Goal: Information Seeking & Learning: Learn about a topic

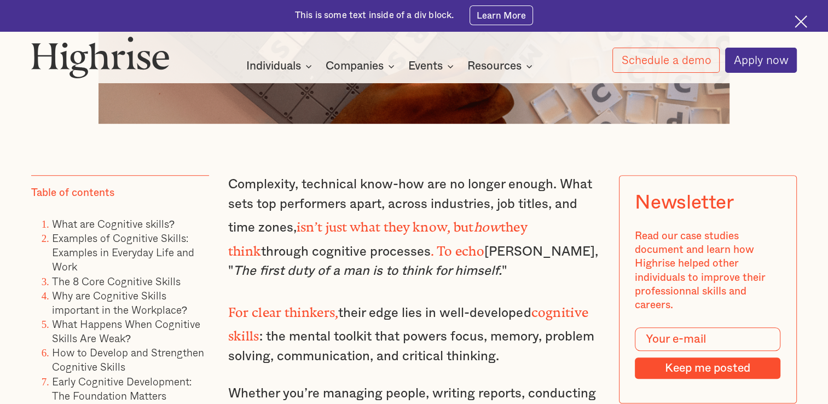
scroll to position [691, 0]
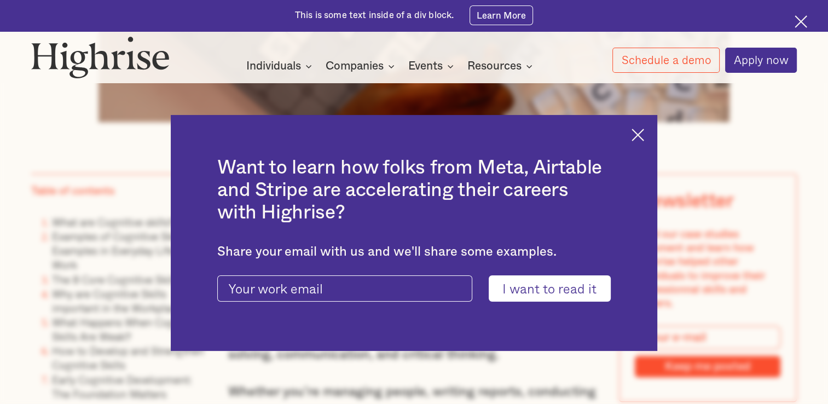
click at [639, 139] on img at bounding box center [637, 135] width 13 height 13
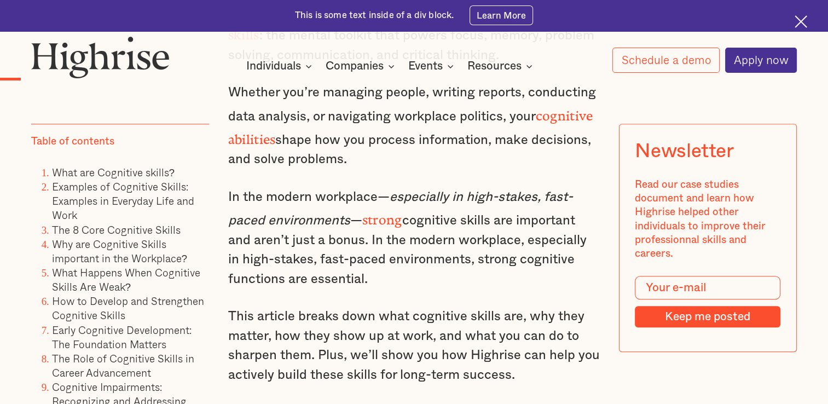
scroll to position [993, 0]
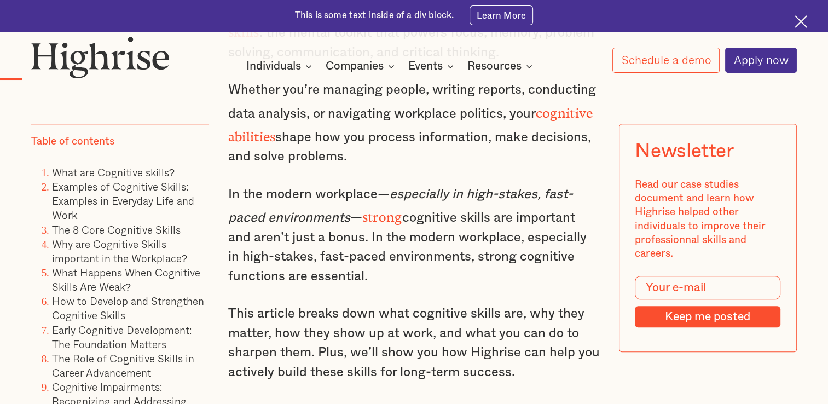
click at [375, 154] on div "Complexity, technical know-how are no longer enough. What sets top performers a…" at bounding box center [414, 135] width 372 height 528
click at [398, 252] on p "In the modern workplace— especially in high-stakes, fast-paced environments — s…" at bounding box center [414, 235] width 372 height 101
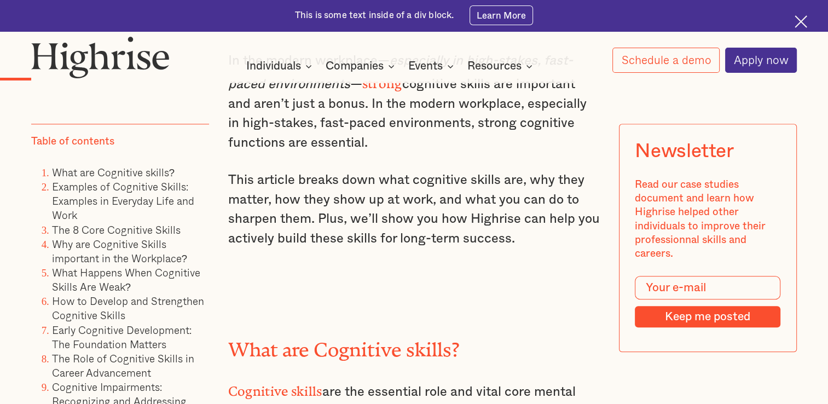
scroll to position [1128, 0]
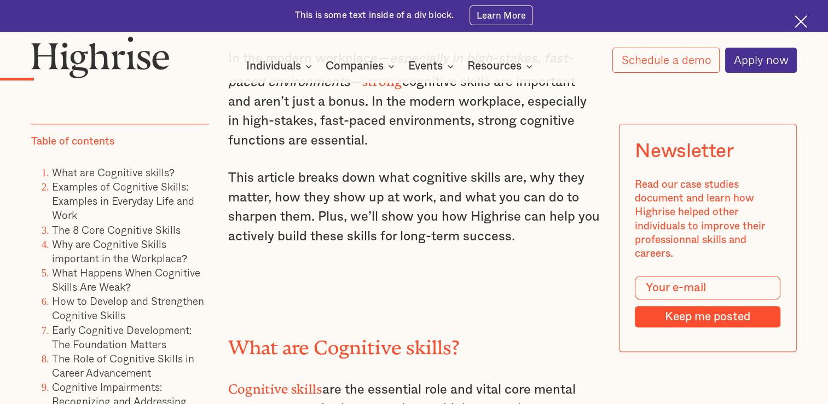
click at [420, 243] on div "Complexity, technical know-how are no longer enough. What sets top performers a…" at bounding box center [414, 0] width 372 height 528
click at [378, 248] on div "Complexity, technical know-how are no longer enough. What sets top performers a…" at bounding box center [414, 0] width 372 height 528
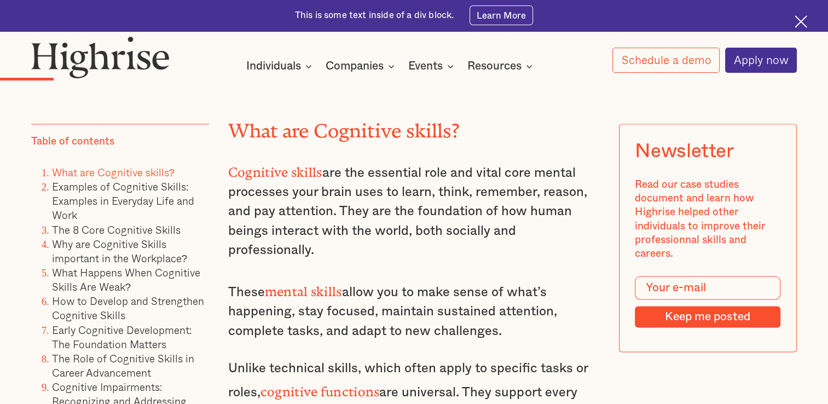
scroll to position [1346, 0]
click at [435, 228] on p "Cognitive skills are the essential role and vital core mental processes your br…" at bounding box center [414, 209] width 372 height 101
click at [395, 234] on p "Cognitive skills are the essential role and vital core mental processes your br…" at bounding box center [414, 209] width 372 height 101
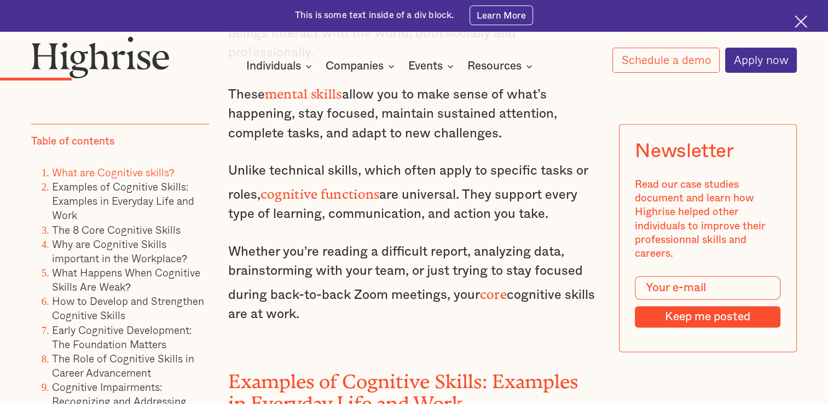
scroll to position [1542, 0]
click at [349, 195] on p "Unlike technical skills, which often apply to specific tasks or roles, cognitiv…" at bounding box center [414, 192] width 372 height 62
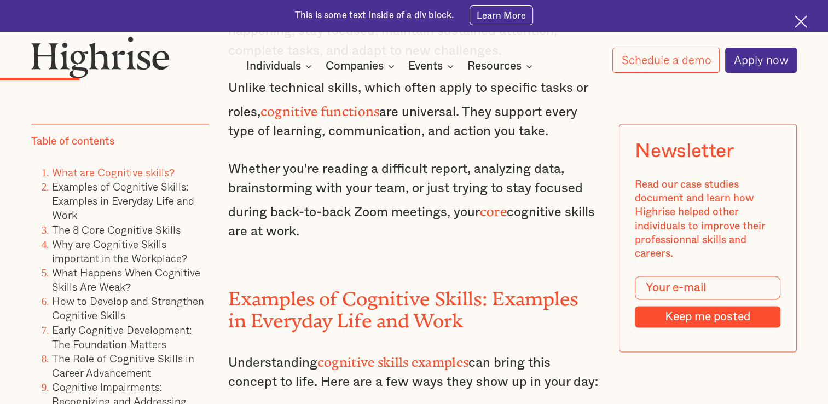
scroll to position [1627, 0]
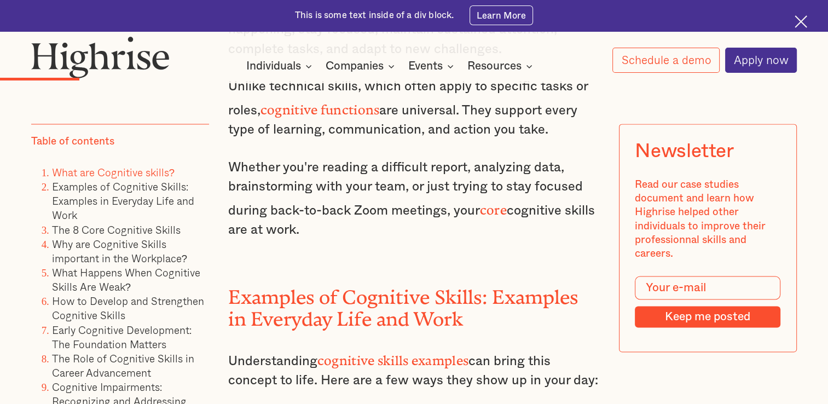
click at [422, 199] on p "Whether you're reading a difficult report, analyzing data, brainstorming with y…" at bounding box center [414, 199] width 372 height 82
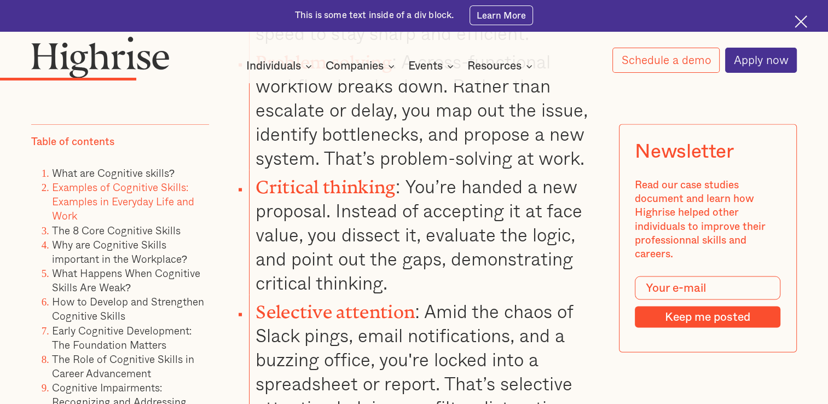
scroll to position [2268, 0]
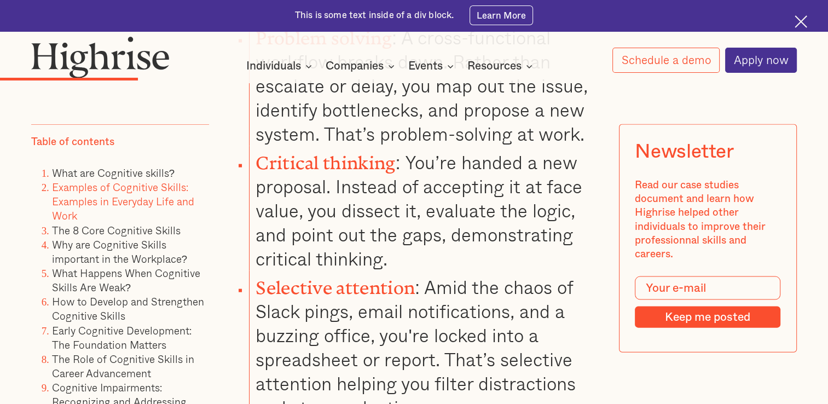
click at [490, 208] on li "Critical thinking : You’re handed a new proposal. Instead of accepting it at fa…" at bounding box center [424, 208] width 351 height 125
click at [446, 208] on li "Critical thinking : You’re handed a new proposal. Instead of accepting it at fa…" at bounding box center [424, 208] width 351 height 125
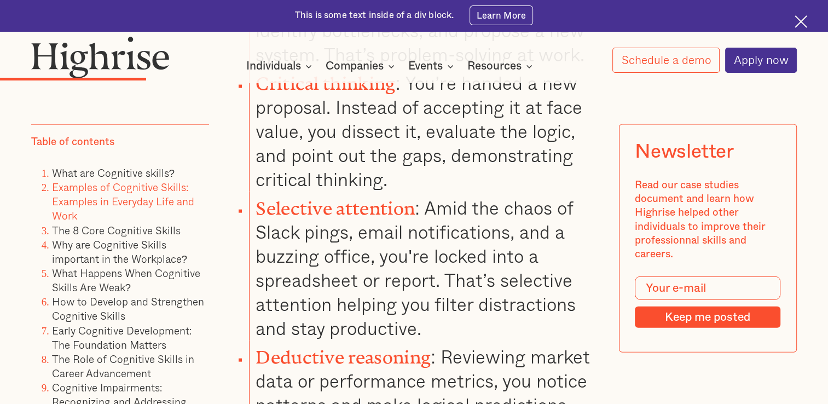
scroll to position [2372, 0]
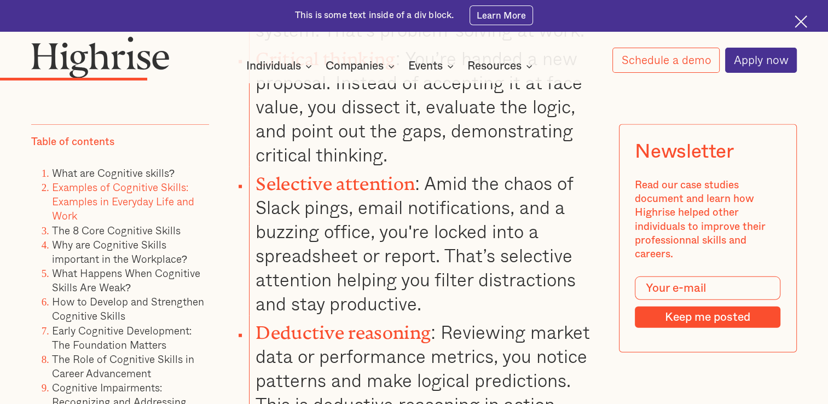
click at [451, 113] on li "Critical thinking : You’re handed a new proposal. Instead of accepting it at fa…" at bounding box center [424, 104] width 351 height 125
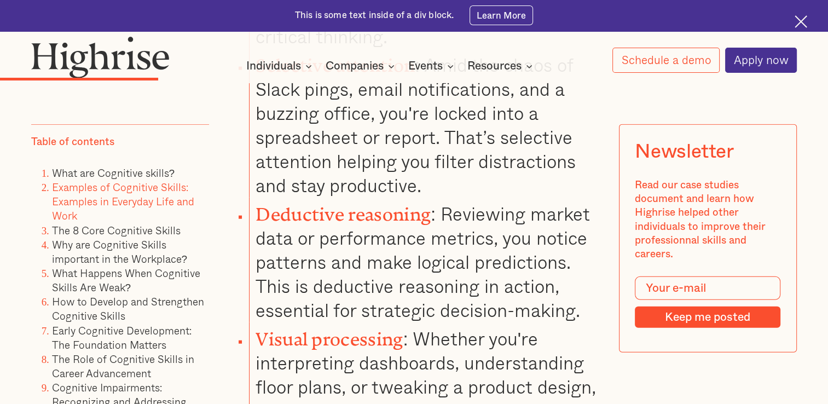
scroll to position [2490, 0]
click at [468, 130] on li "Selective attention : Amid the chaos of Slack pings, email notifications, and a…" at bounding box center [424, 123] width 351 height 149
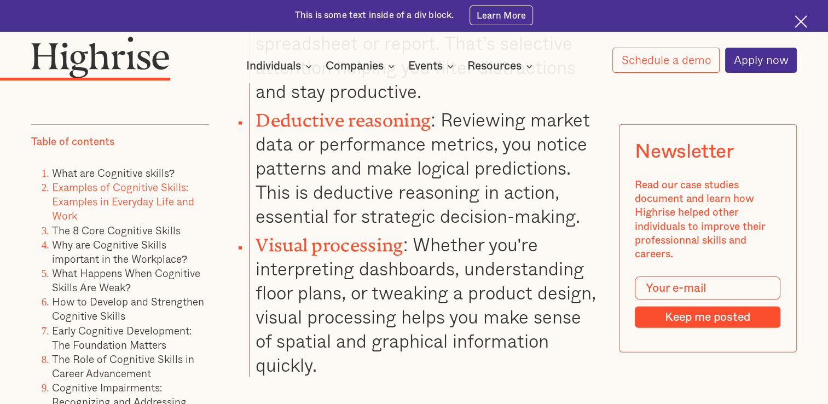
scroll to position [2632, 0]
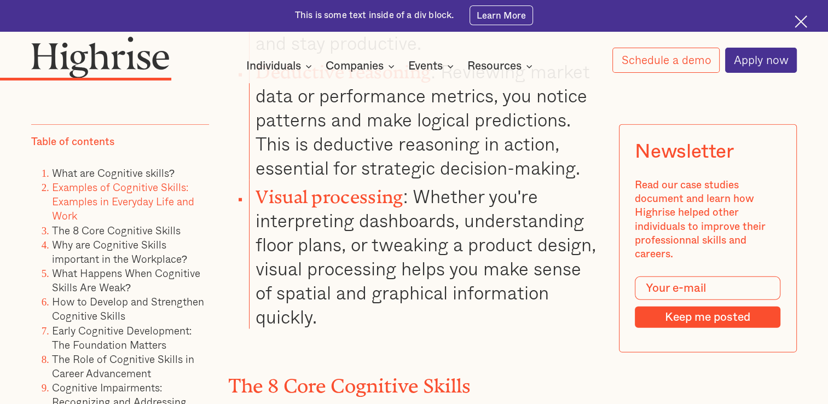
click at [406, 262] on li "Visual processing : Whether you're interpreting dashboards, understanding floor…" at bounding box center [424, 254] width 351 height 149
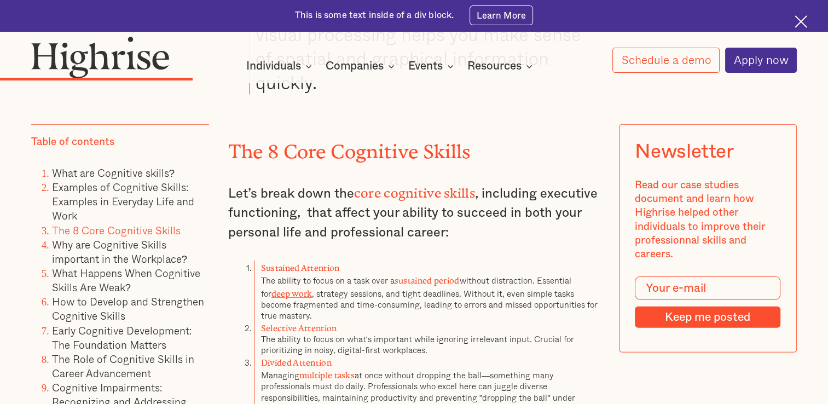
scroll to position [2907, 0]
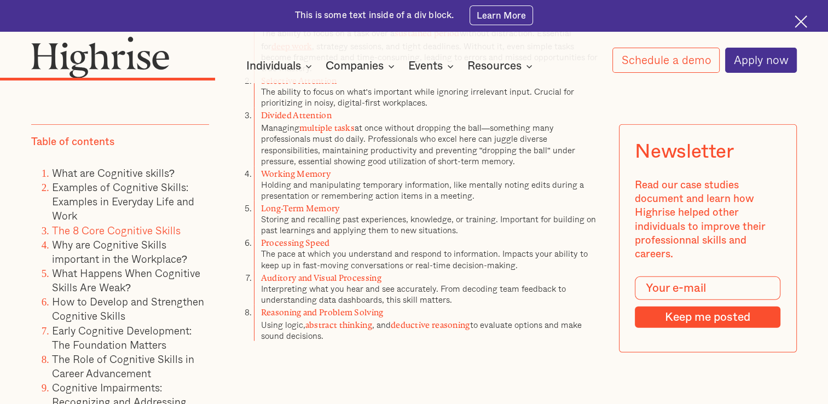
scroll to position [3115, 0]
click at [466, 268] on li "Auditory and Visual Processing Interpreting what you hear and see accurately. F…" at bounding box center [427, 285] width 346 height 34
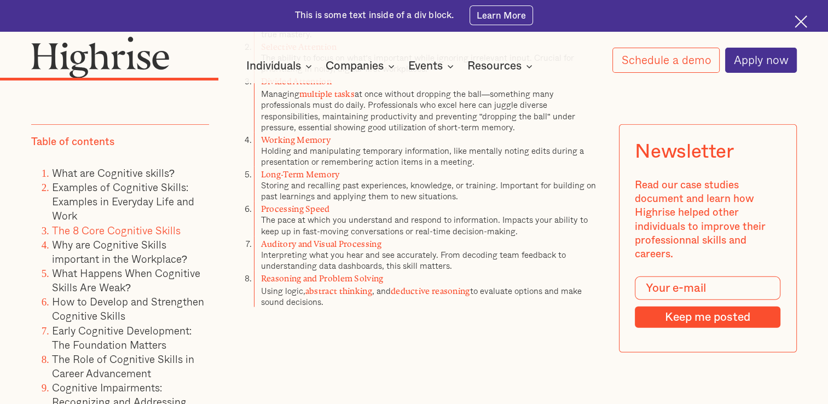
scroll to position [3148, 0]
click at [302, 306] on p "‍" at bounding box center [414, 315] width 372 height 19
click at [404, 306] on p "‍" at bounding box center [414, 315] width 372 height 19
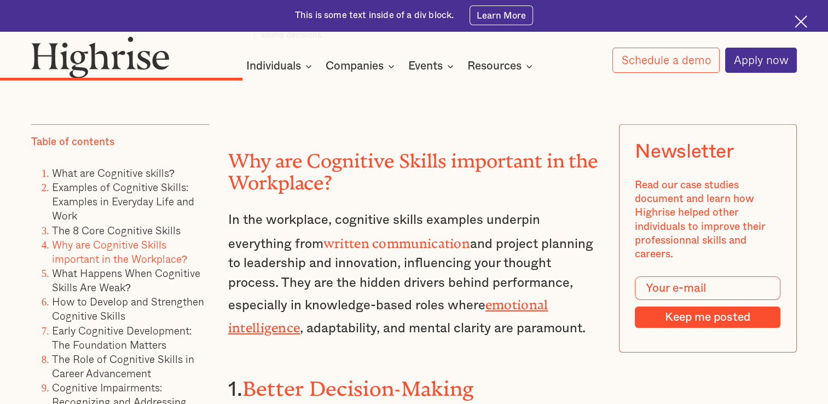
scroll to position [3415, 0]
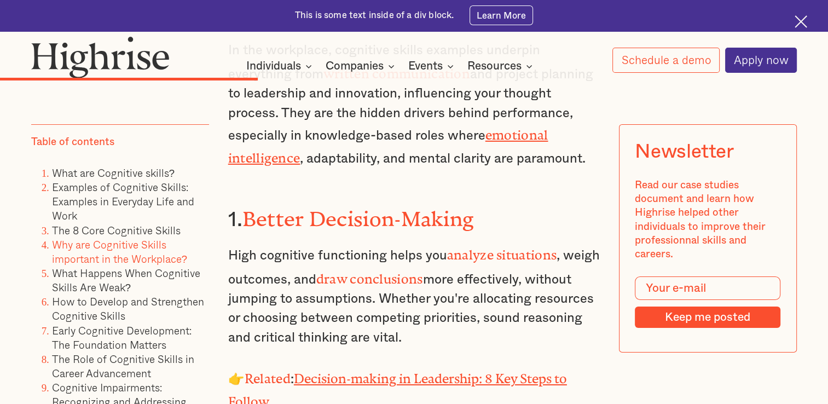
scroll to position [3584, 0]
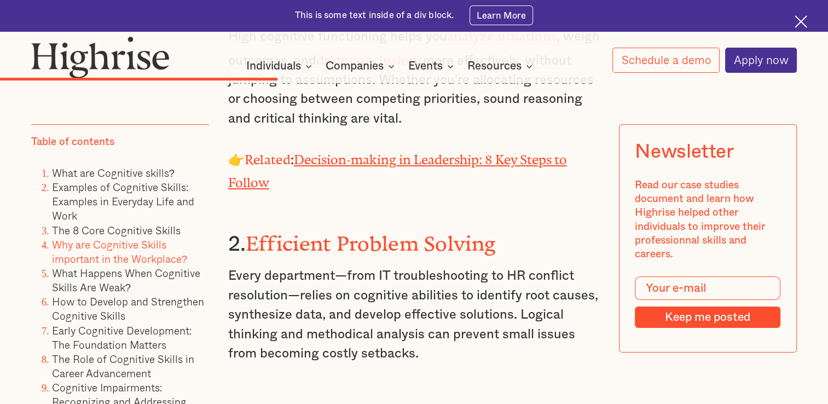
scroll to position [3805, 0]
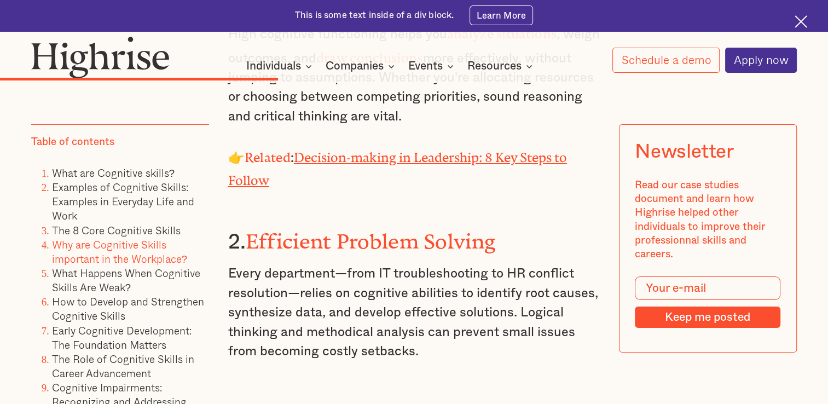
click at [464, 264] on p "Every department—from IT troubleshooting to HR conflict resolution—relies on co…" at bounding box center [414, 312] width 372 height 97
click at [444, 264] on p "Every department—from IT troubleshooting to HR conflict resolution—relies on co…" at bounding box center [414, 312] width 372 height 97
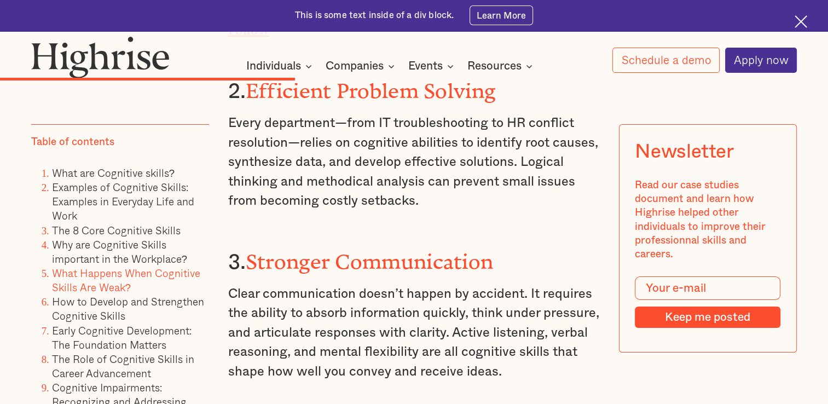
scroll to position [3997, 0]
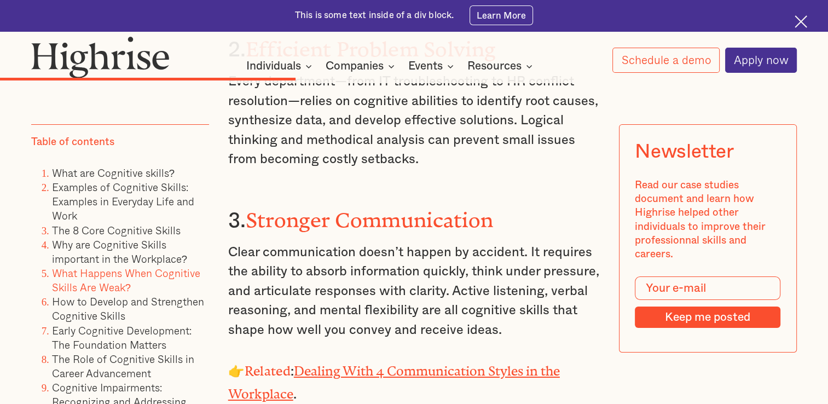
click at [545, 243] on p "Clear communication doesn’t happen by accident. It requires the ability to abso…" at bounding box center [414, 291] width 372 height 97
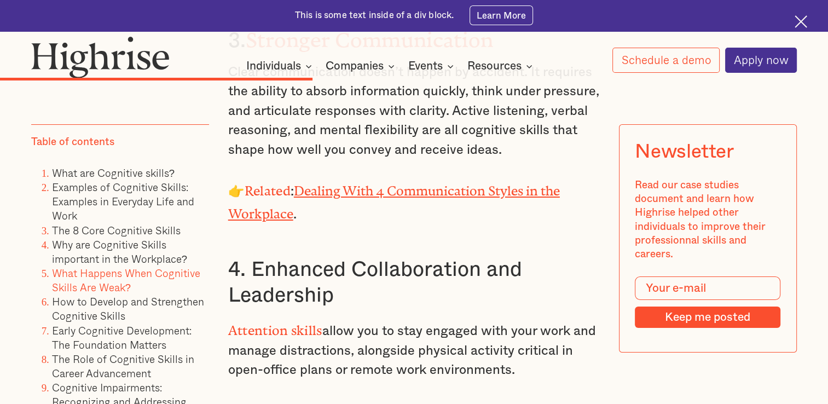
scroll to position [4183, 0]
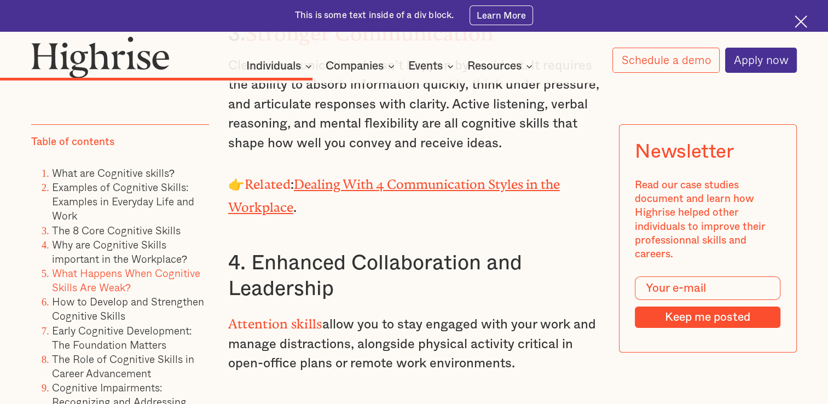
click at [401, 250] on h3 "4. Enhanced Collaboration and Leadership" at bounding box center [414, 276] width 372 height 52
click at [414, 250] on h3 "4. Enhanced Collaboration and Leadership" at bounding box center [414, 276] width 372 height 52
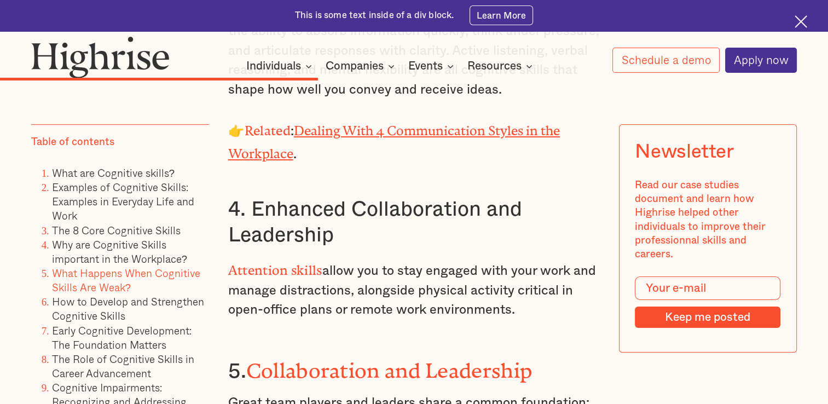
scroll to position [4240, 0]
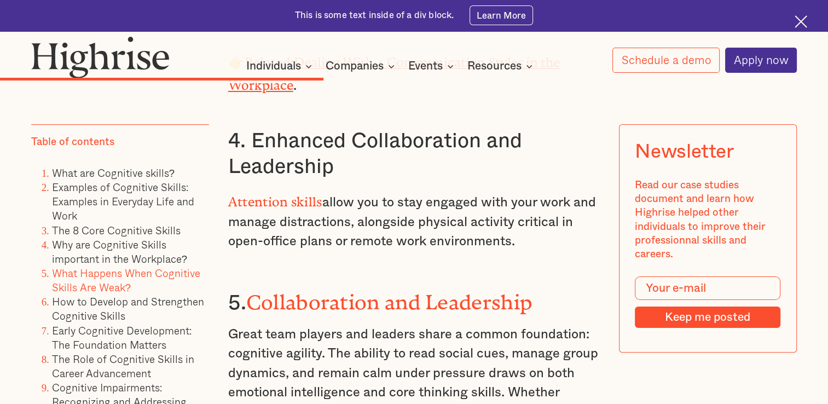
scroll to position [4306, 0]
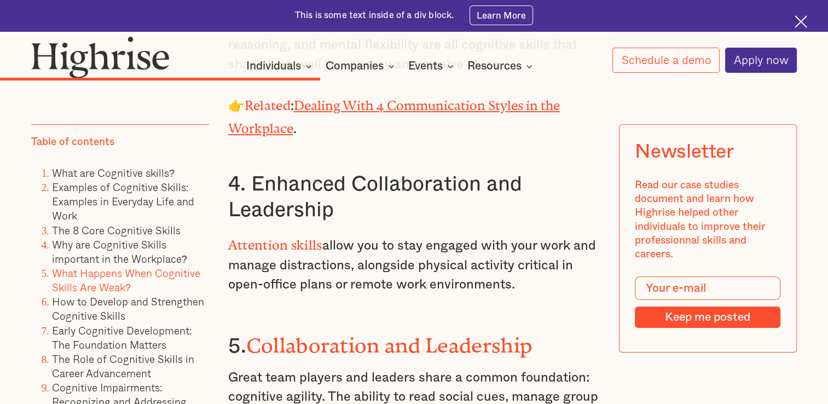
scroll to position [4262, 0]
click at [481, 232] on p "Attention skills allow you to stay engaged with your work and manage distractio…" at bounding box center [414, 263] width 372 height 62
click at [342, 232] on p "Attention skills allow you to stay engaged with your work and manage distractio…" at bounding box center [414, 263] width 372 height 62
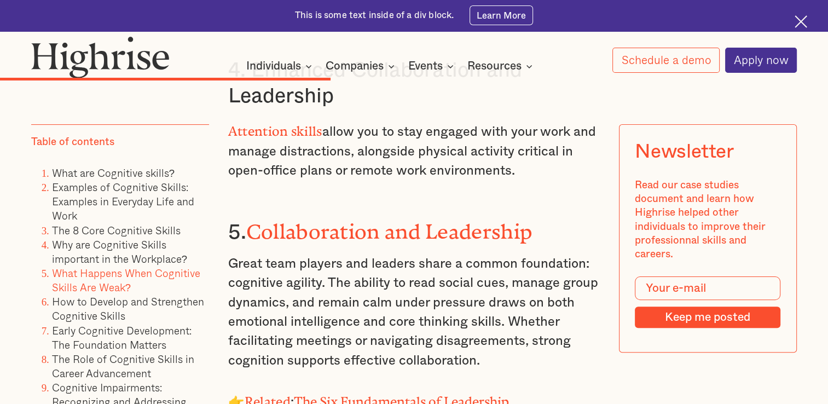
scroll to position [4379, 0]
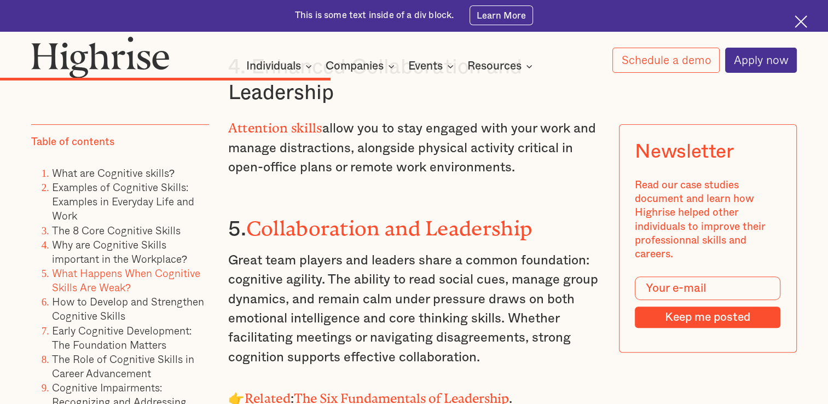
click at [539, 251] on p "Great team players and leaders share a common foundation: cognitive agility. Th…" at bounding box center [414, 309] width 372 height 117
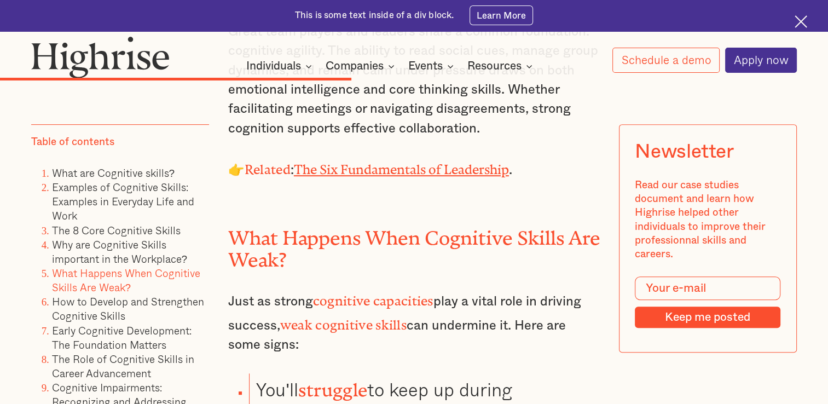
scroll to position [4616, 0]
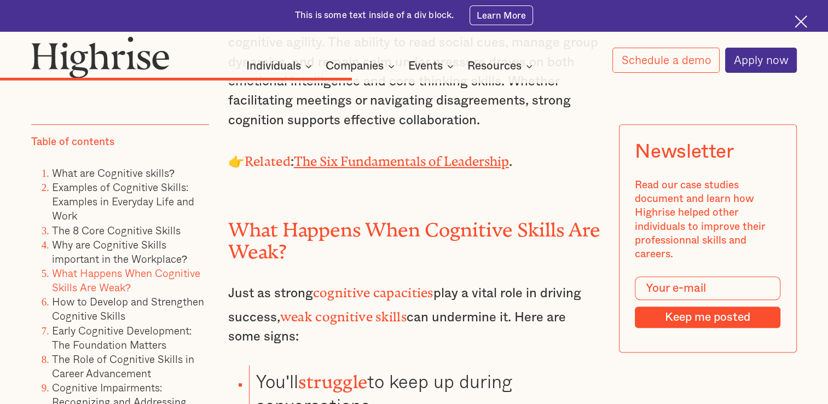
click at [376, 279] on p "Just as strong cognitive capacities play a vital role in driving success, weak …" at bounding box center [414, 312] width 372 height 67
click at [289, 214] on h2 "What Happens When Cognitive Skills Are Weak?" at bounding box center [414, 236] width 372 height 44
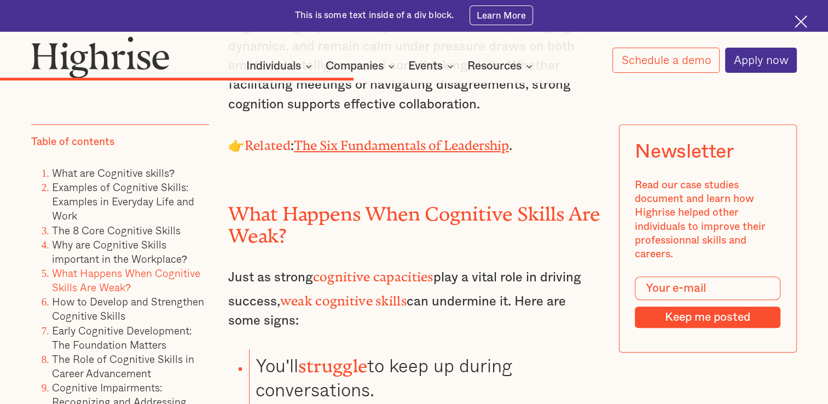
scroll to position [4631, 0]
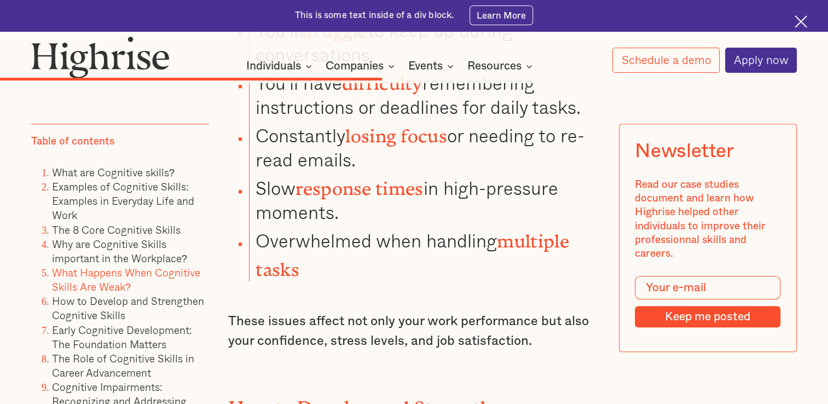
scroll to position [4968, 0]
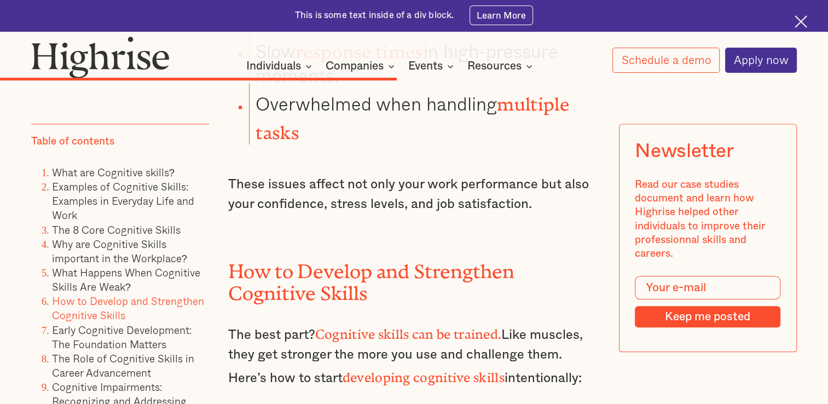
scroll to position [5104, 0]
click at [342, 260] on div "Why are Cognitive Skills important in the Workplace? In the workplace, cognitiv…" at bounding box center [414, 278] width 372 height 3728
click at [365, 260] on div "Why are Cognitive Skills important in the Workplace? In the workplace, cognitiv…" at bounding box center [414, 278] width 372 height 3728
click at [453, 265] on div "Why are Cognitive Skills important in the Workplace? In the workplace, cognitiv…" at bounding box center [414, 278] width 372 height 3728
click at [452, 257] on div "Why are Cognitive Skills important in the Workplace? In the workplace, cognitiv…" at bounding box center [414, 278] width 372 height 3728
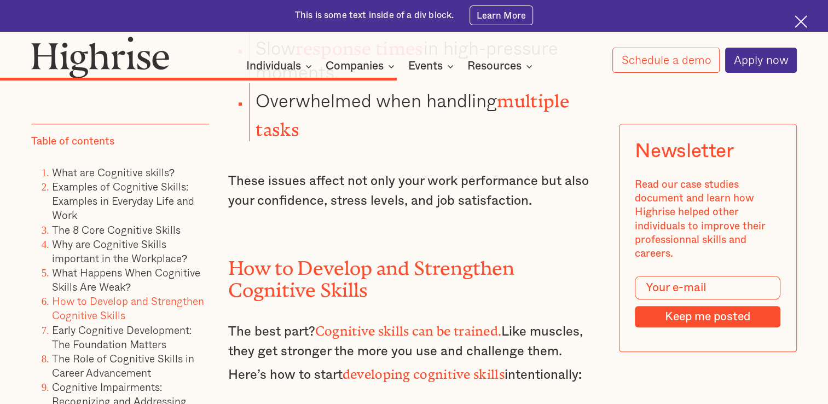
scroll to position [5108, 0]
click at [396, 249] on div "Why are Cognitive Skills important in the Workplace? In the workplace, cognitiv…" at bounding box center [414, 274] width 372 height 3728
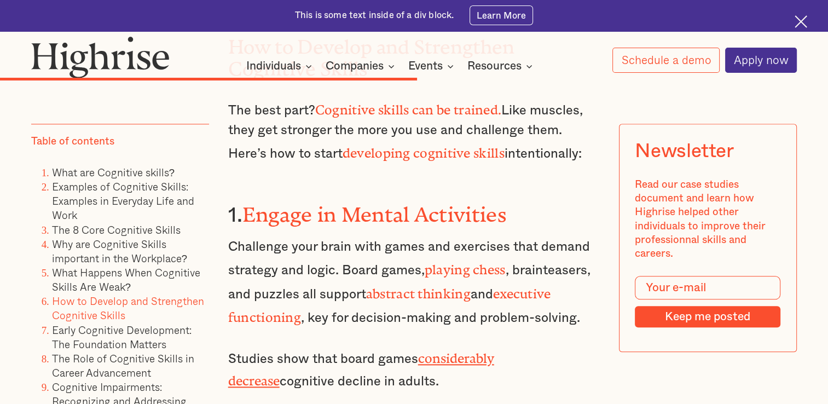
scroll to position [5327, 0]
click at [404, 234] on div "Why are Cognitive Skills important in the Workplace? In the workplace, cognitiv…" at bounding box center [414, 54] width 372 height 3728
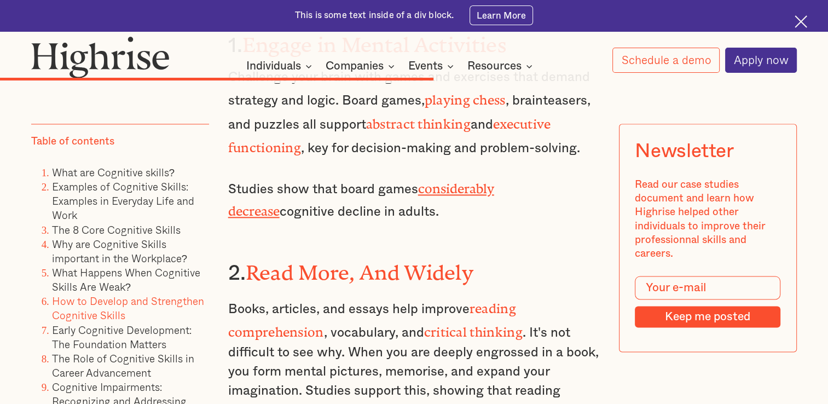
scroll to position [5489, 0]
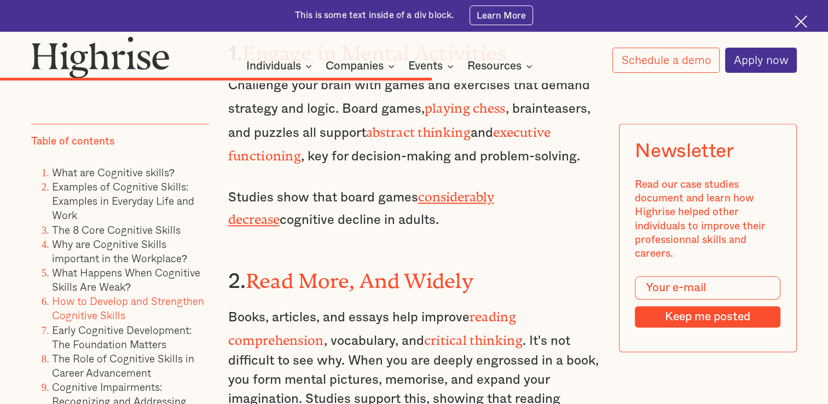
click at [506, 304] on p "Books, articles, and essays help improve reading comprehension , vocabulary, an…" at bounding box center [414, 366] width 372 height 125
click at [512, 304] on p "Books, articles, and essays help improve reading comprehension , vocabulary, an…" at bounding box center [414, 366] width 372 height 125
click at [505, 304] on p "Books, articles, and essays help improve reading comprehension , vocabulary, an…" at bounding box center [414, 366] width 372 height 125
click at [490, 304] on p "Books, articles, and essays help improve reading comprehension , vocabulary, an…" at bounding box center [414, 366] width 372 height 125
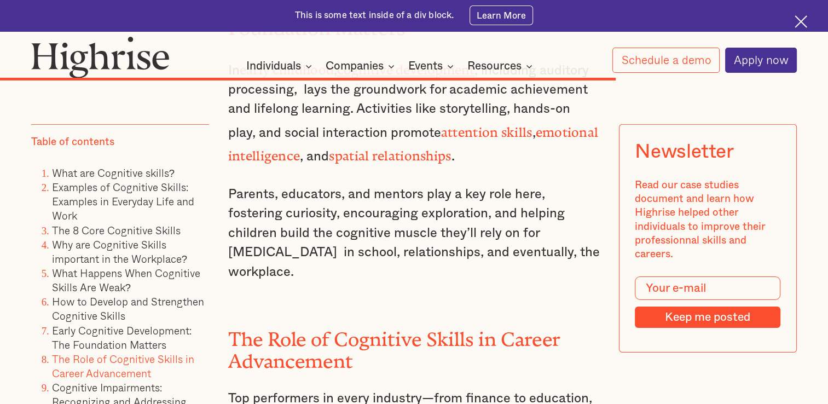
scroll to position [7502, 0]
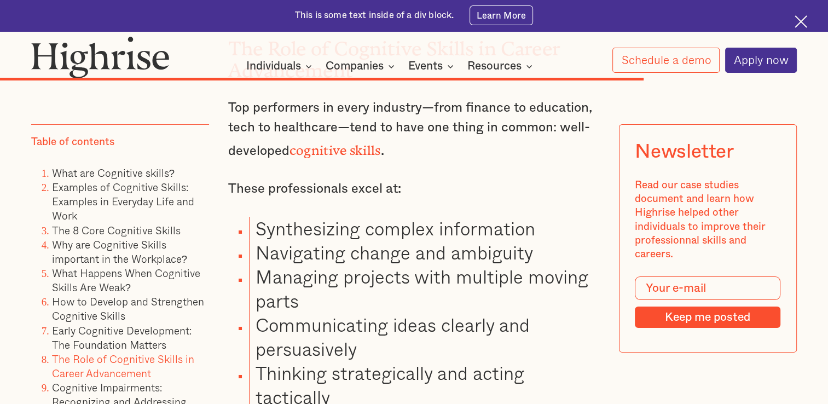
scroll to position [7828, 0]
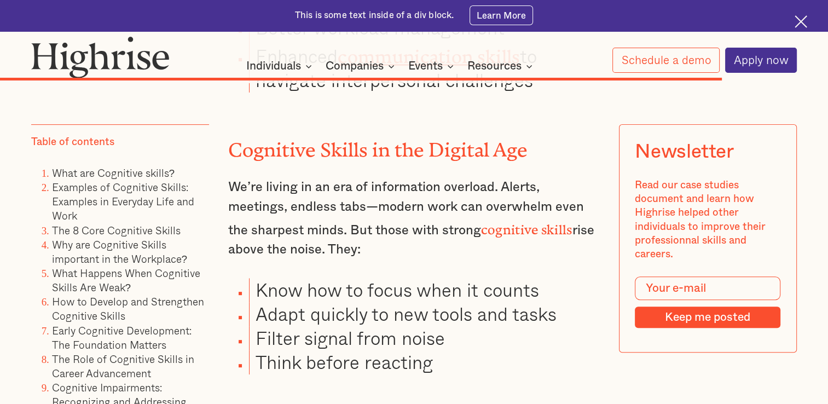
scroll to position [8684, 0]
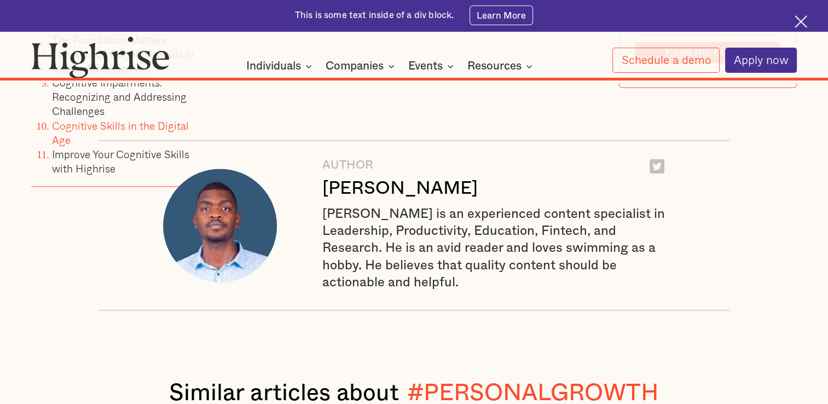
scroll to position [9856, 0]
